Goal: Task Accomplishment & Management: Use online tool/utility

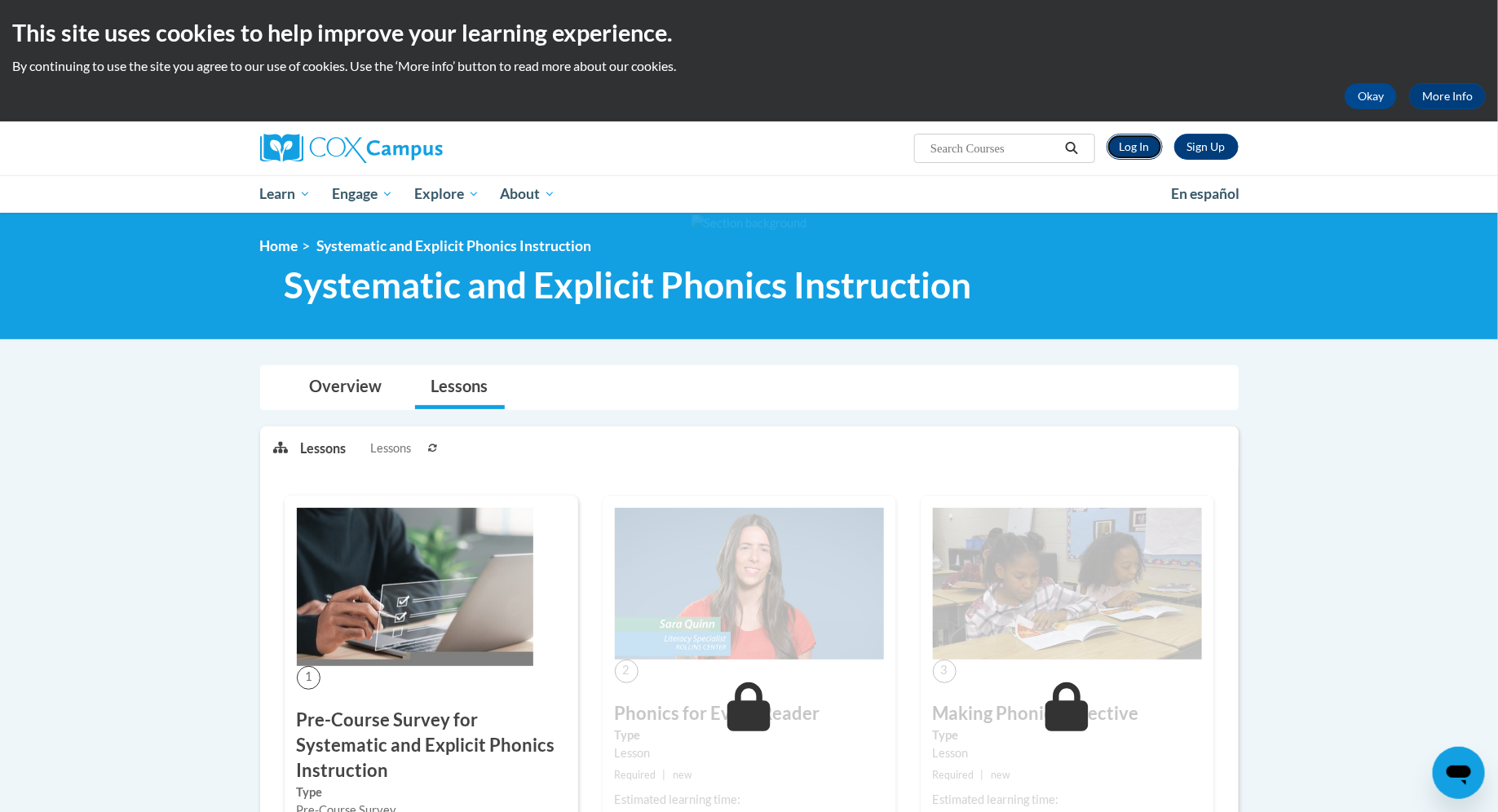
click at [1136, 156] on link "Log In" at bounding box center [1135, 147] width 56 height 26
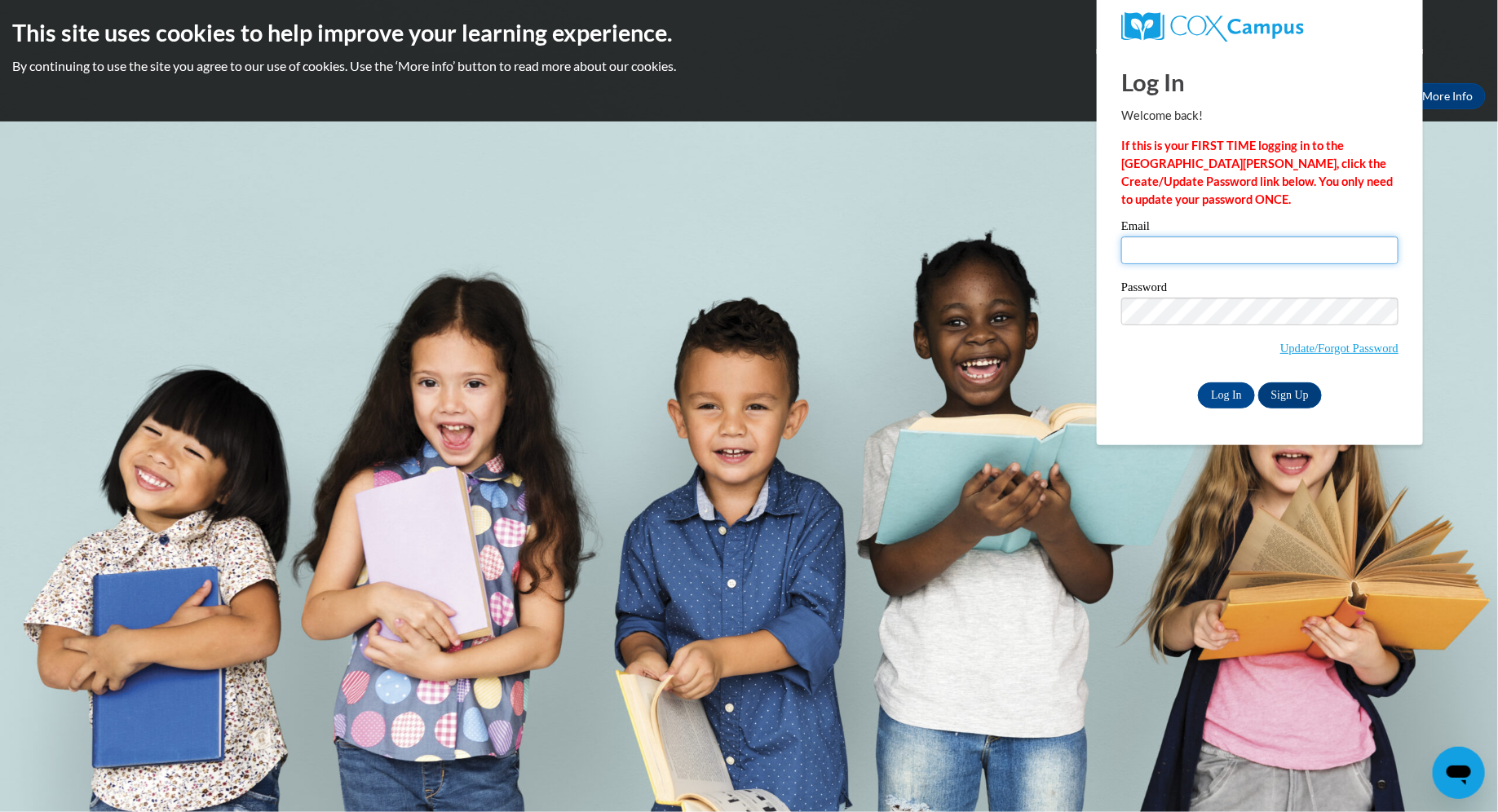
click at [1204, 257] on input "Email" at bounding box center [1260, 251] width 277 height 28
type input "lraebel@waukesha.k12.wi.us"
click at [1263, 325] on span "Update/Forgot Password" at bounding box center [1260, 331] width 277 height 68
click at [1198, 382] on input "Log In" at bounding box center [1226, 395] width 57 height 26
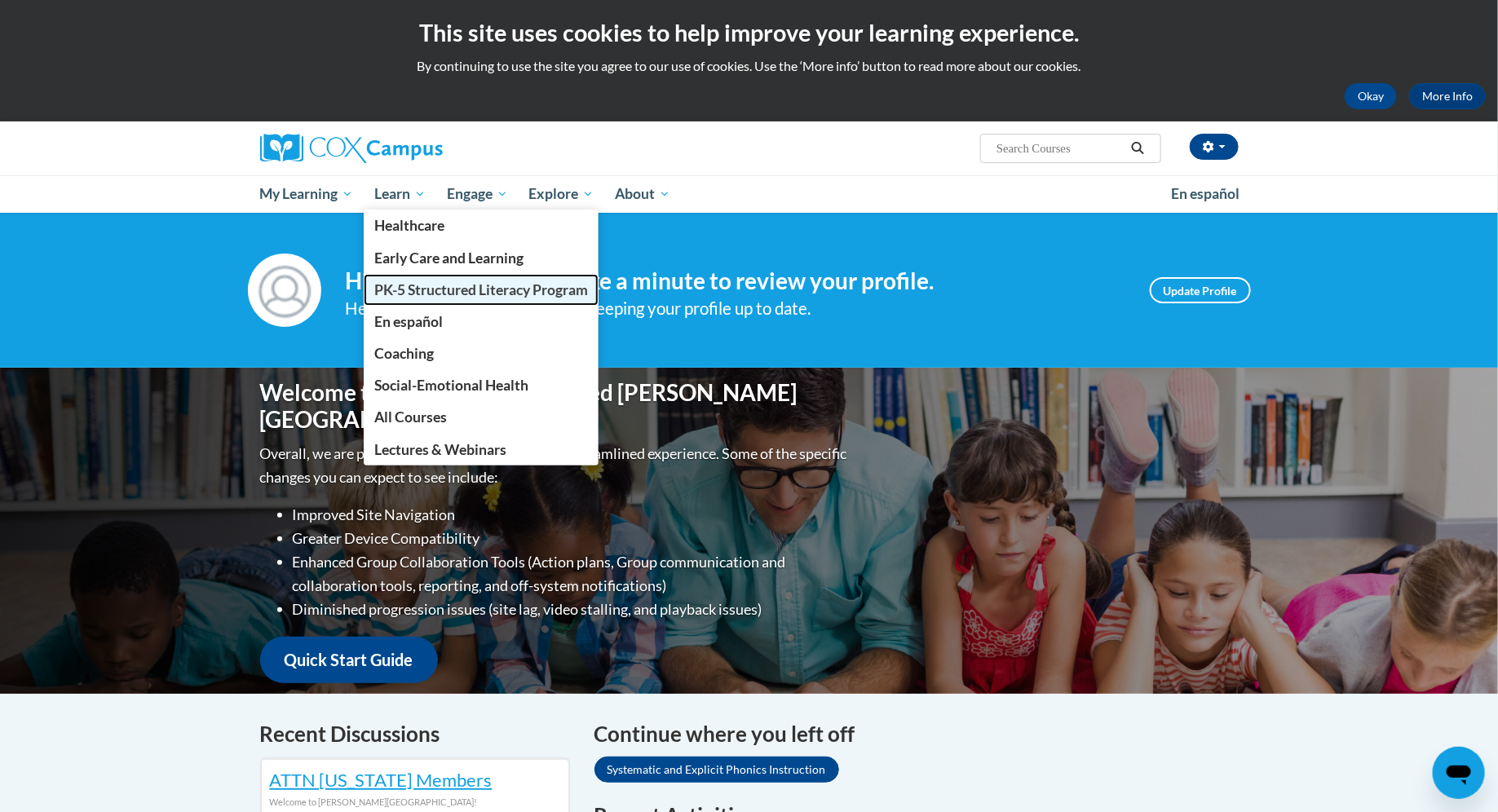
click at [434, 303] on link "PK-5 Structured Literacy Program" at bounding box center [482, 289] width 235 height 32
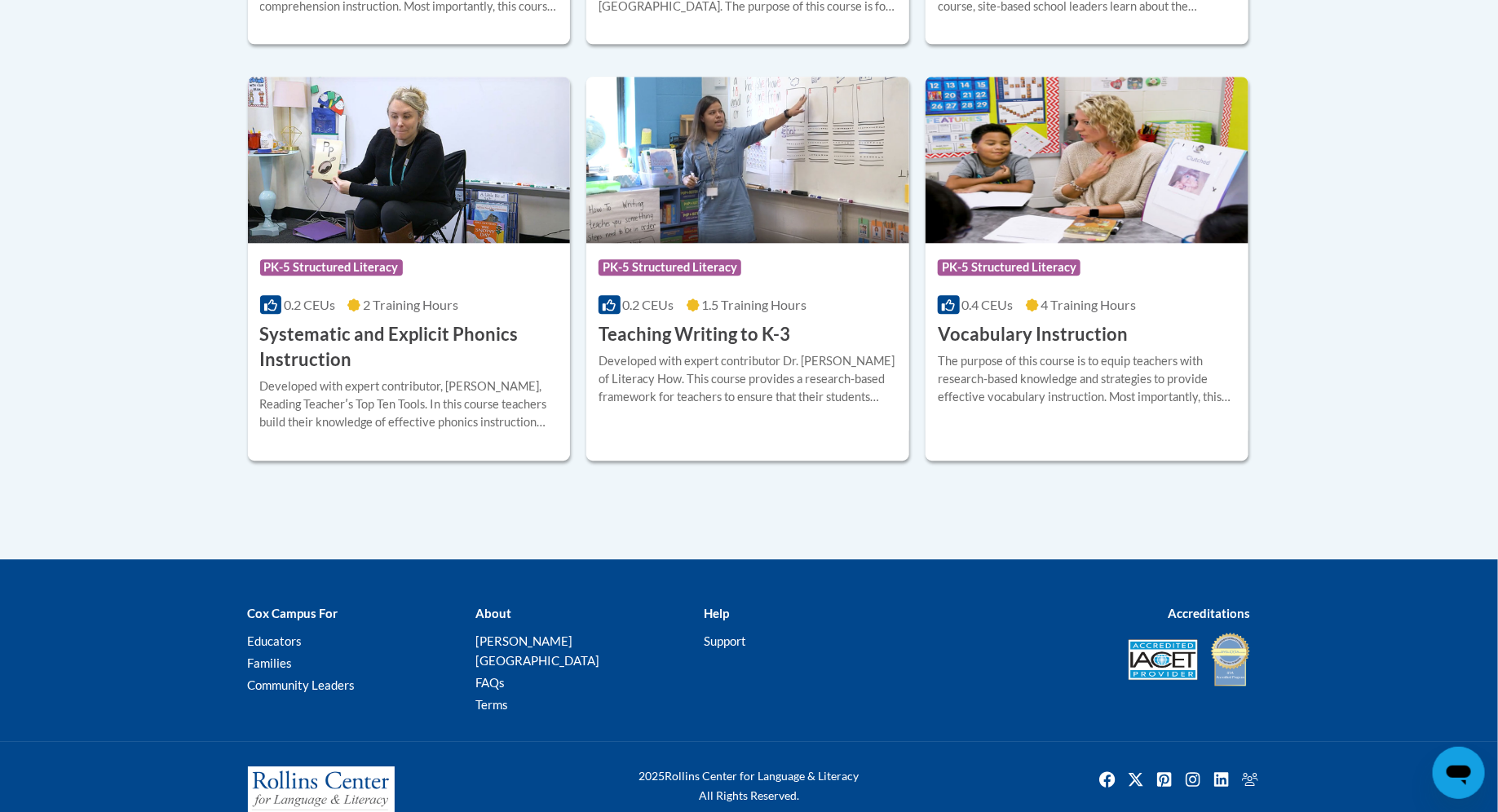
scroll to position [1900, 0]
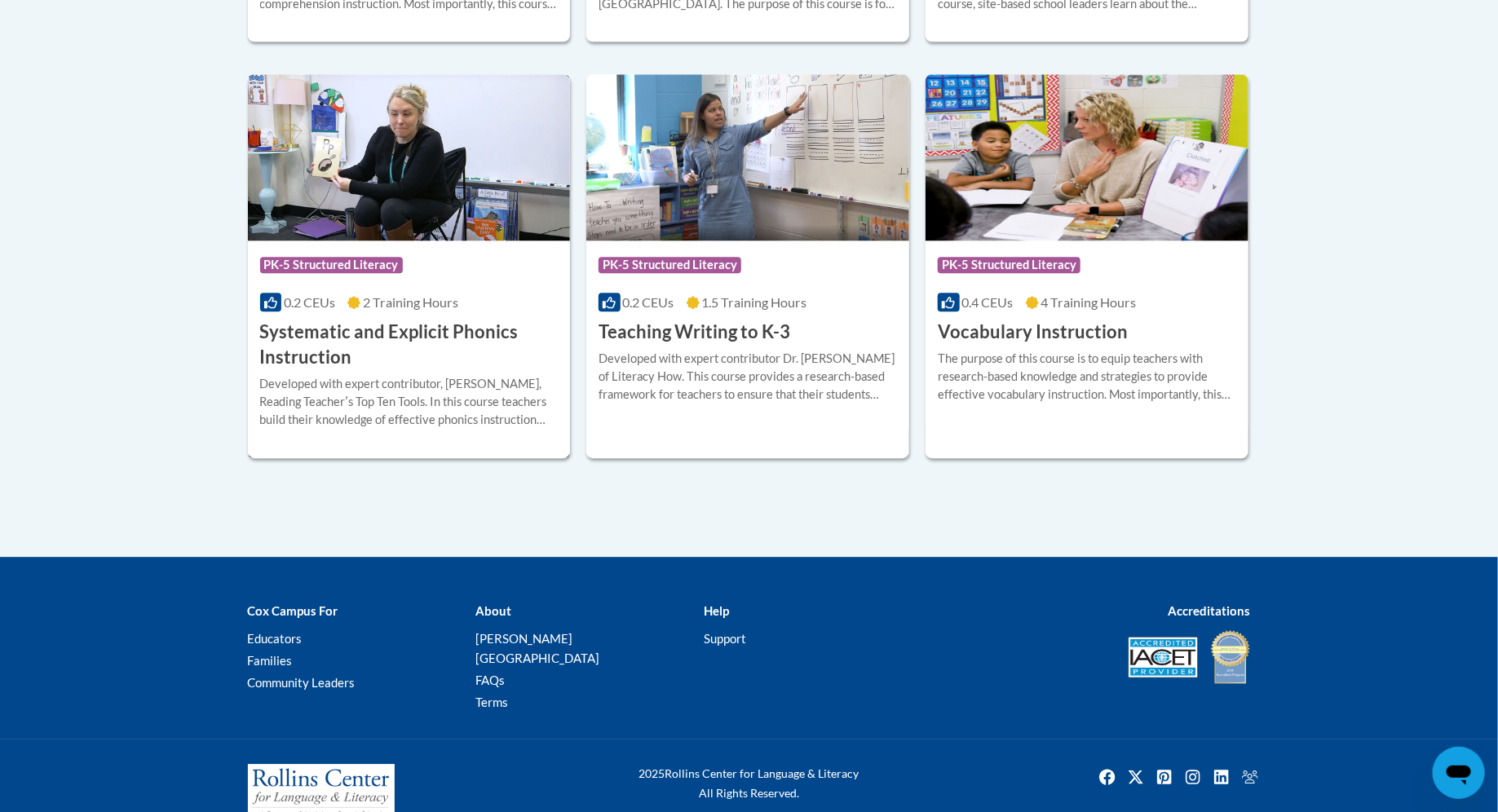
click at [421, 350] on h3 "Systematic and Explicit Phonics Instruction" at bounding box center [410, 345] width 298 height 51
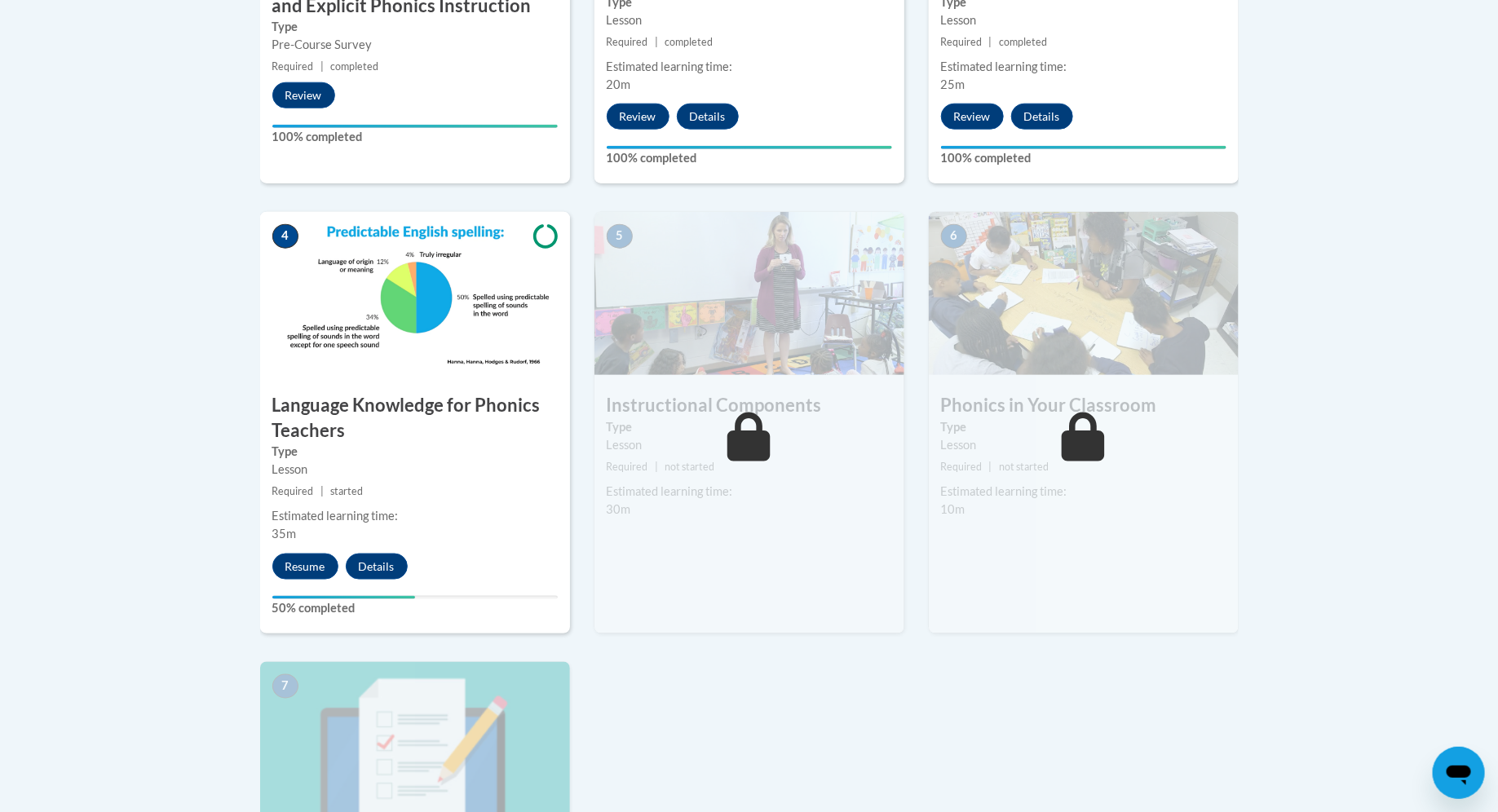
scroll to position [765, 0]
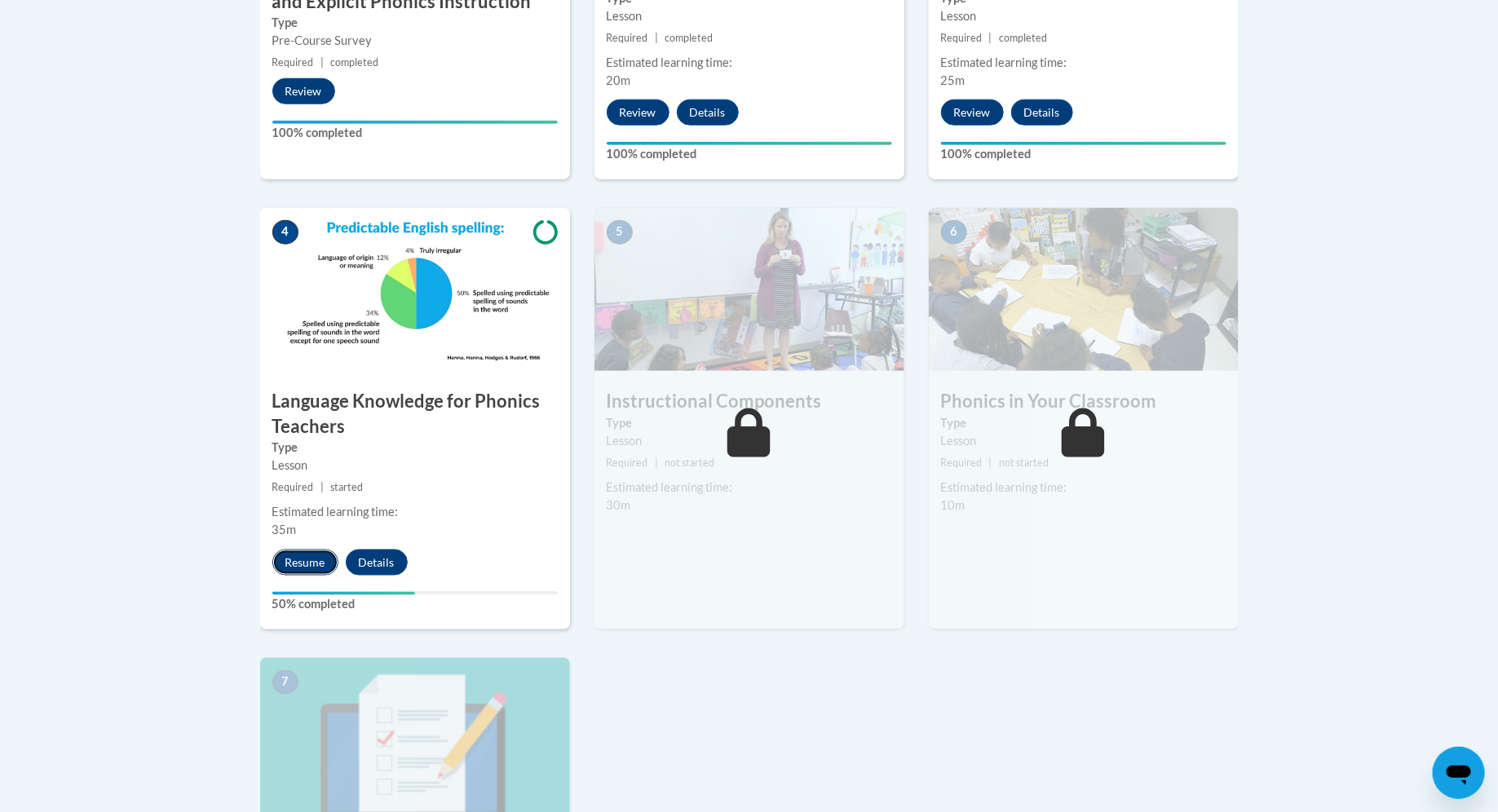
click at [310, 560] on button "Resume" at bounding box center [305, 563] width 66 height 26
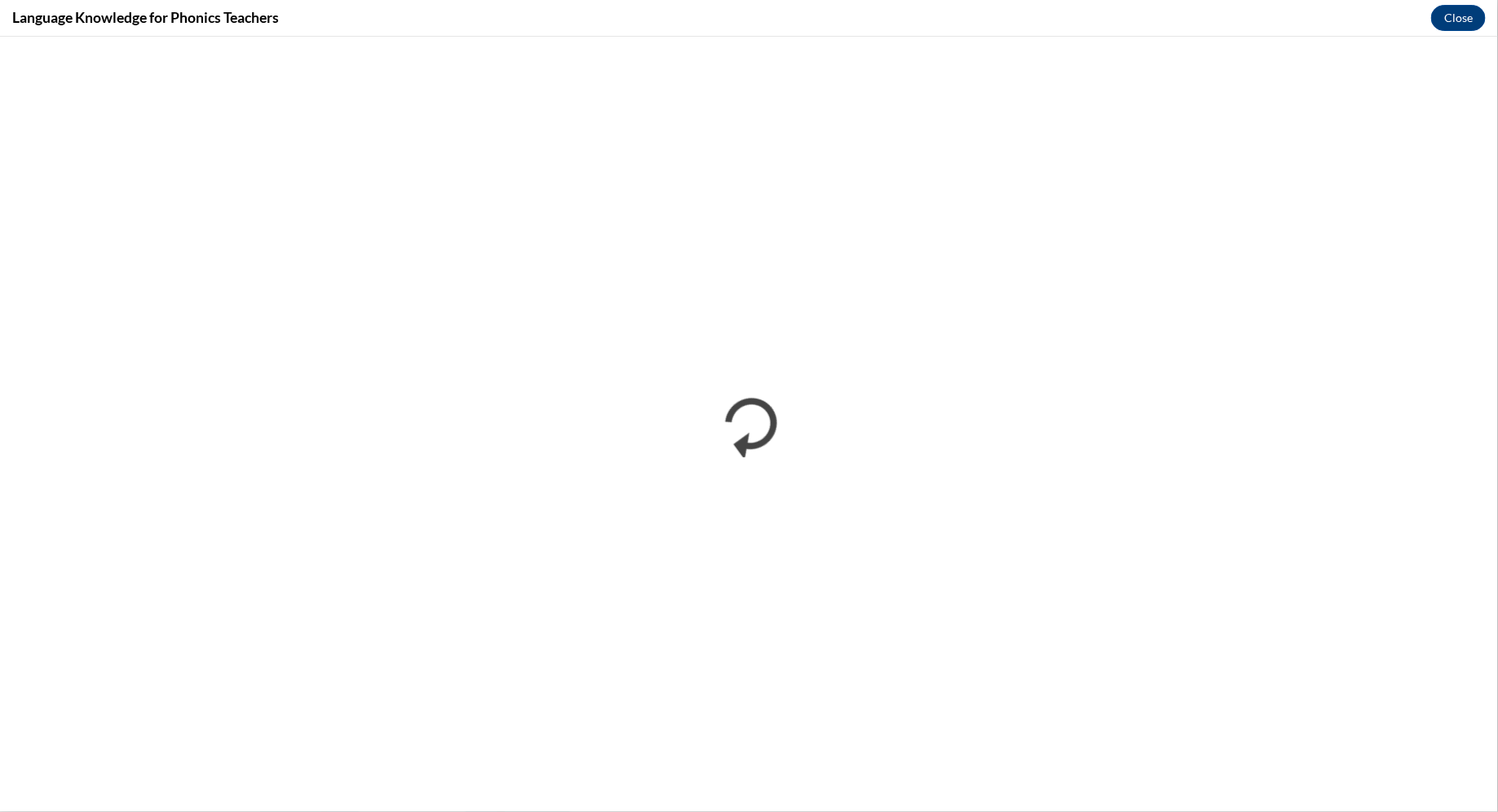
scroll to position [0, 0]
